Goal: Transaction & Acquisition: Obtain resource

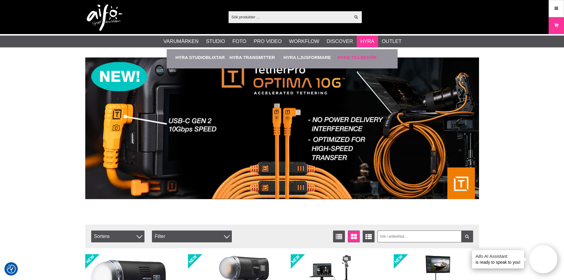
click at [365, 56] on link "Hyra Tillbehör" at bounding box center [363, 57] width 51 height 16
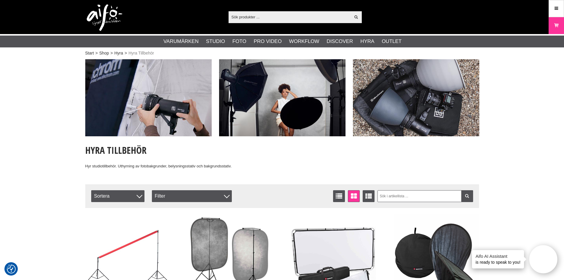
click at [242, 17] on input "text" at bounding box center [290, 16] width 122 height 9
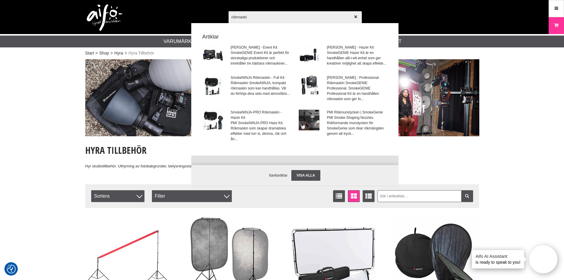
type input "rökmaskin"
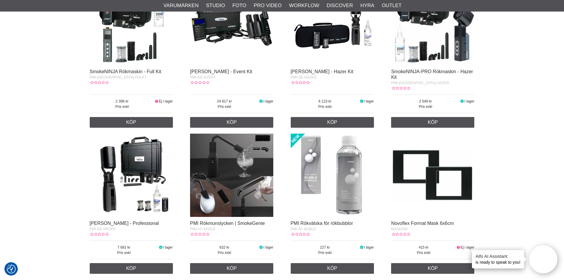
scroll to position [118, 0]
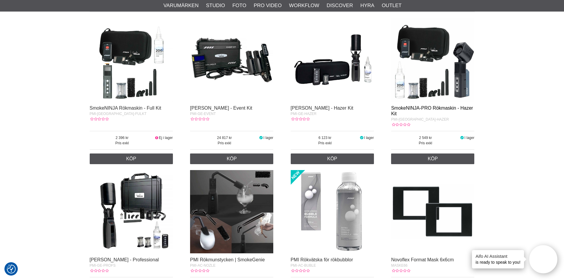
click at [435, 107] on link "SmokeNINJA-PRO Rökmaskin - Hazer Kit" at bounding box center [432, 110] width 82 height 11
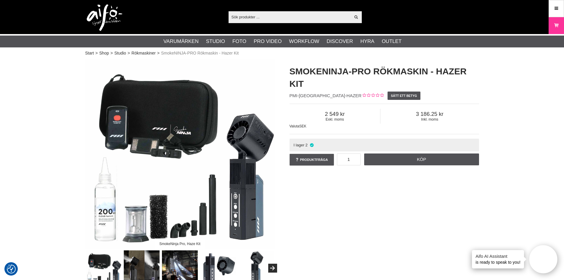
scroll to position [30, 0]
